Goal: Information Seeking & Learning: Learn about a topic

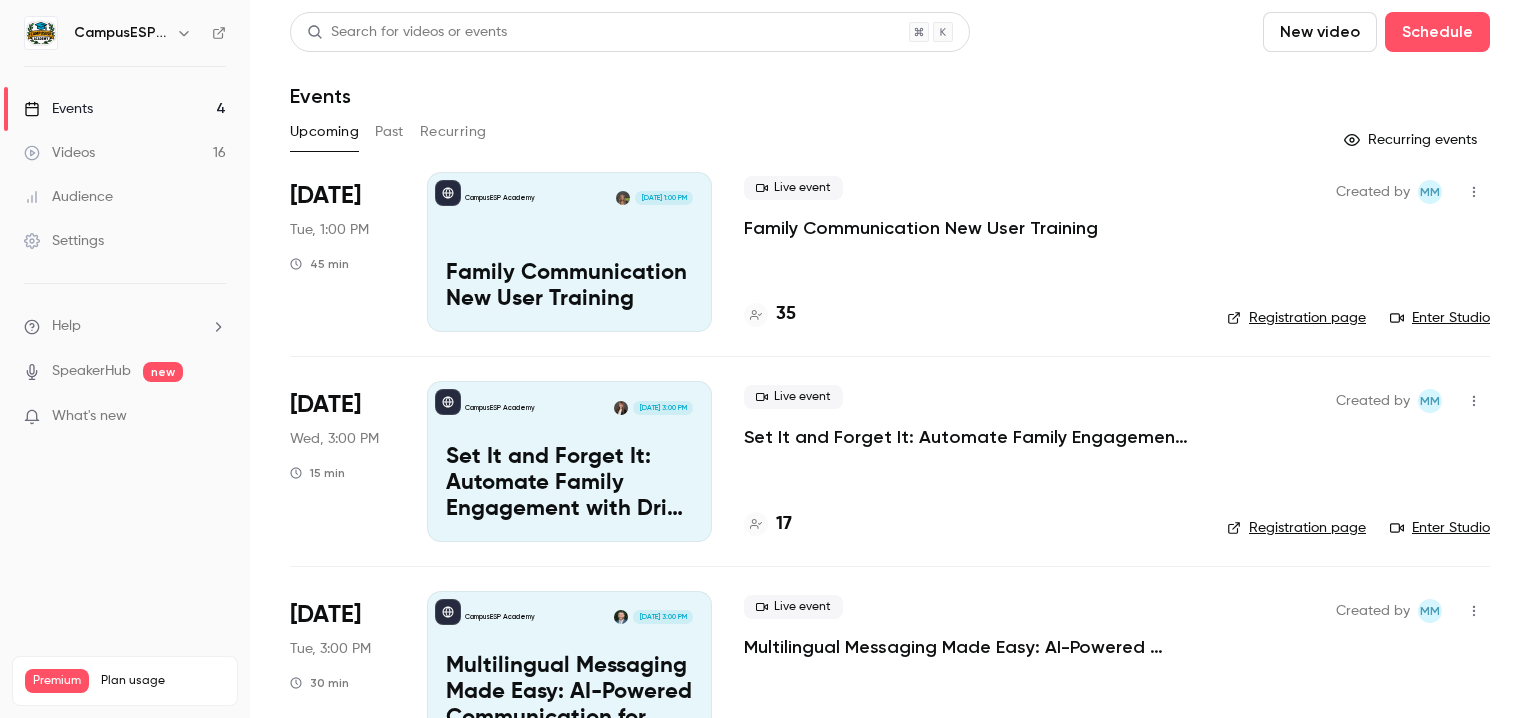
click at [88, 110] on div "Events" at bounding box center [58, 109] width 69 height 20
click at [375, 134] on button "Past" at bounding box center [389, 132] width 29 height 32
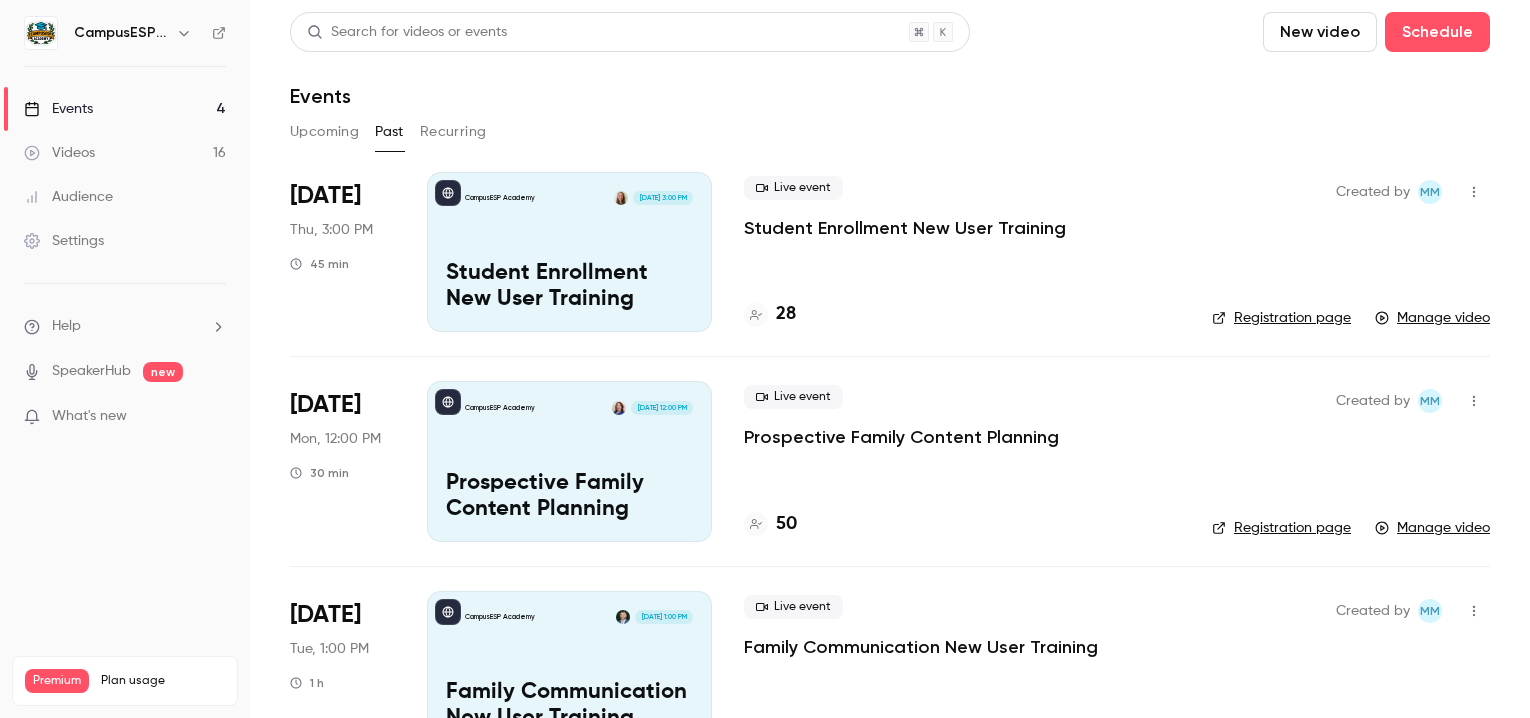
click at [599, 238] on div "CampusESP Academy [DATE] 3:00 PM Student Enrollment New User Training" at bounding box center [569, 252] width 285 height 160
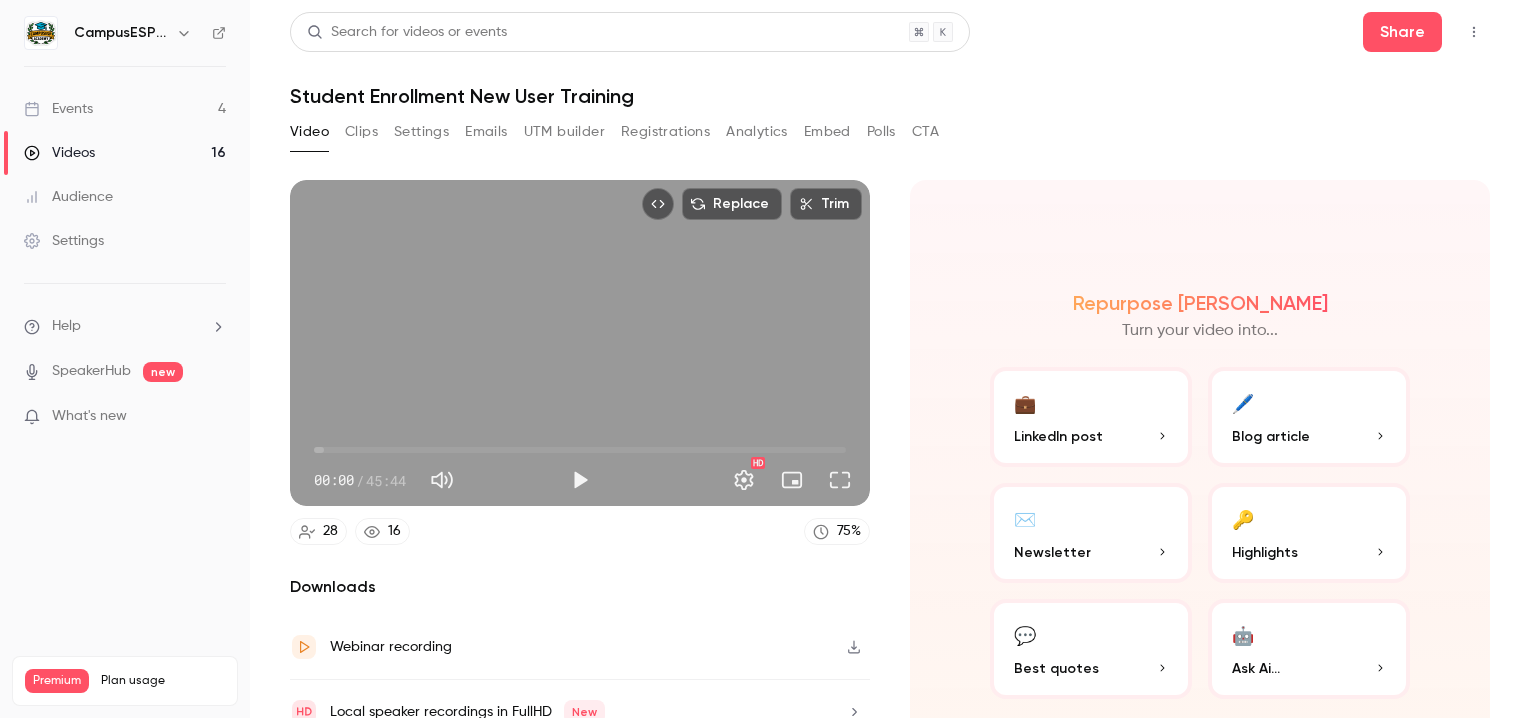
click at [752, 133] on button "Analytics" at bounding box center [757, 132] width 62 height 32
